Goal: Browse casually

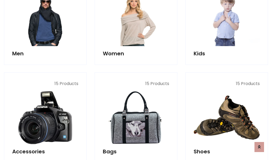
scroll to position [177, 0]
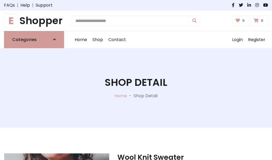
click at [34, 21] on h1 "E Shopper" at bounding box center [34, 21] width 60 height 12
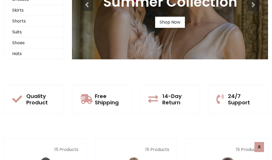
scroll to position [51, 0]
